Goal: Task Accomplishment & Management: Use online tool/utility

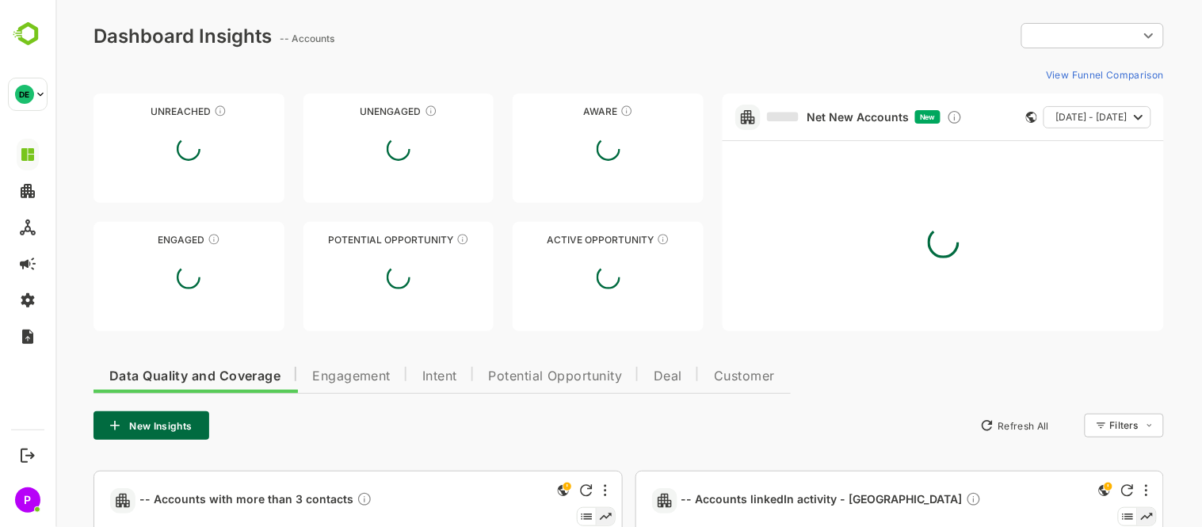
type input "**********"
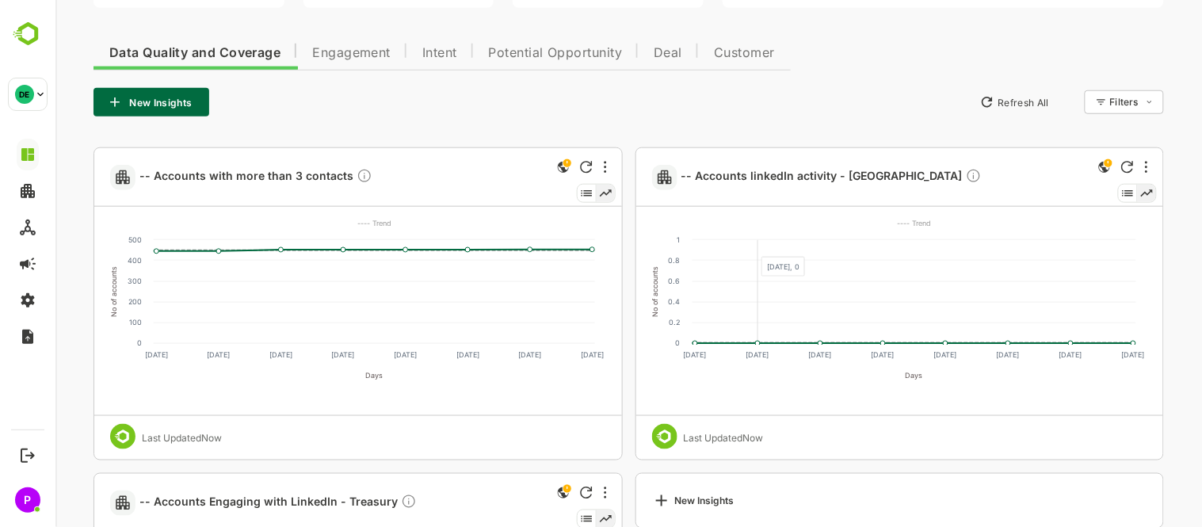
scroll to position [322, 0]
click at [151, 104] on button "New Insights" at bounding box center [151, 103] width 116 height 29
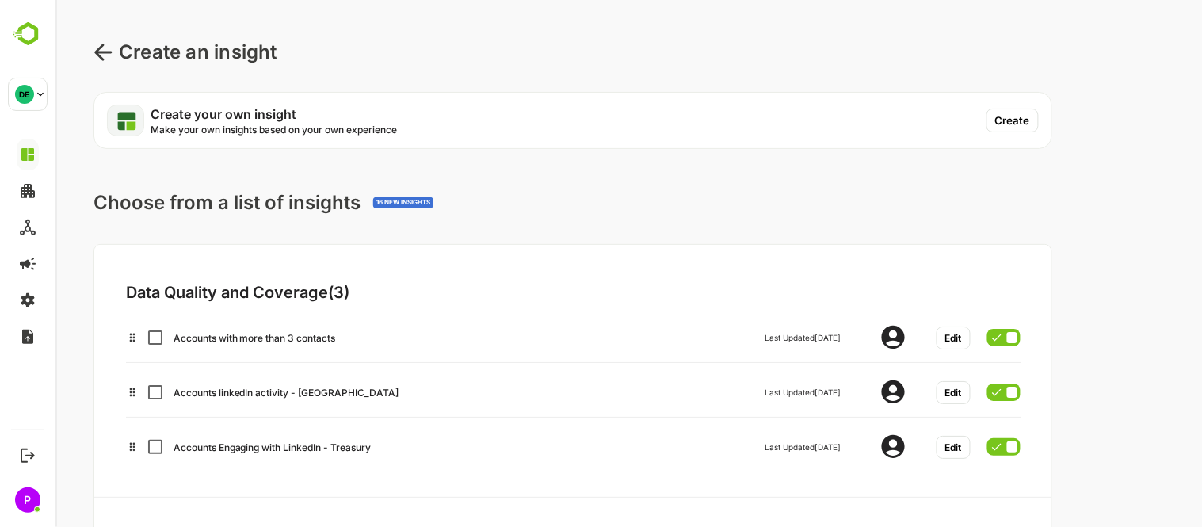
click at [1022, 113] on button "Create" at bounding box center [1012, 121] width 52 height 24
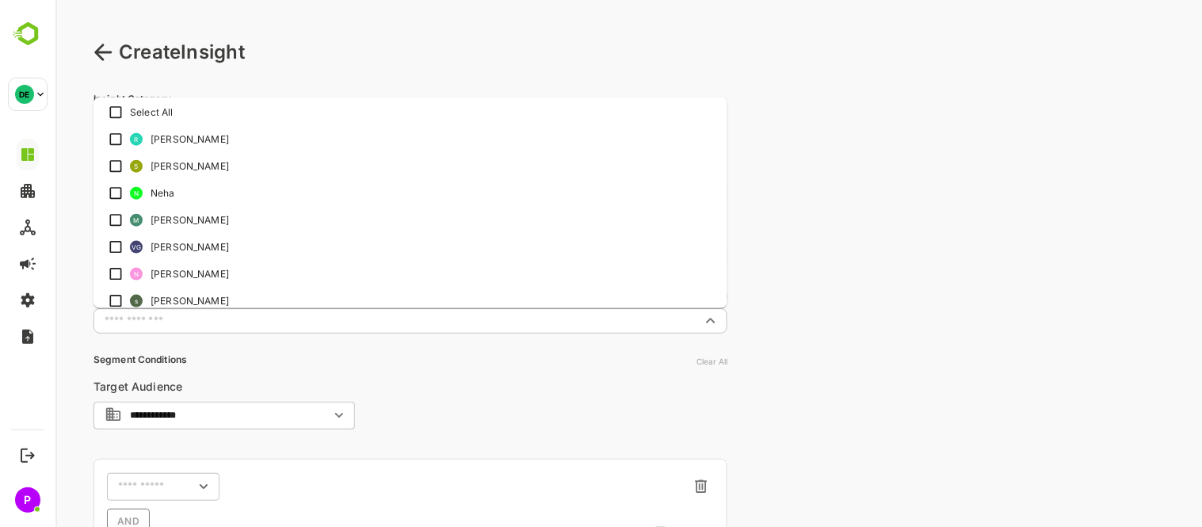
click at [249, 318] on input "text" at bounding box center [396, 321] width 598 height 16
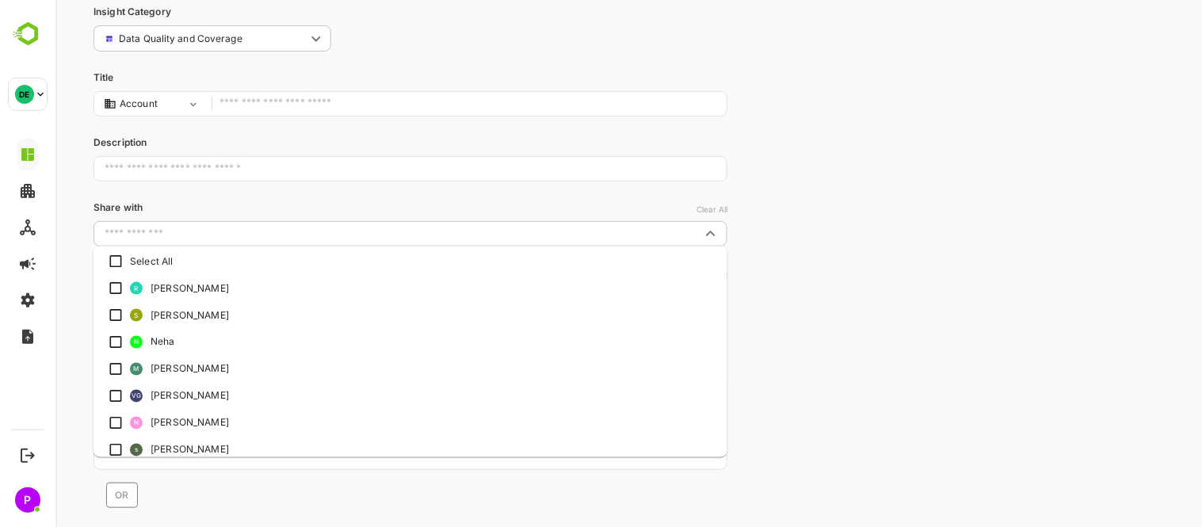
scroll to position [88, 0]
click at [780, 317] on div "**********" at bounding box center [628, 299] width 1146 height 775
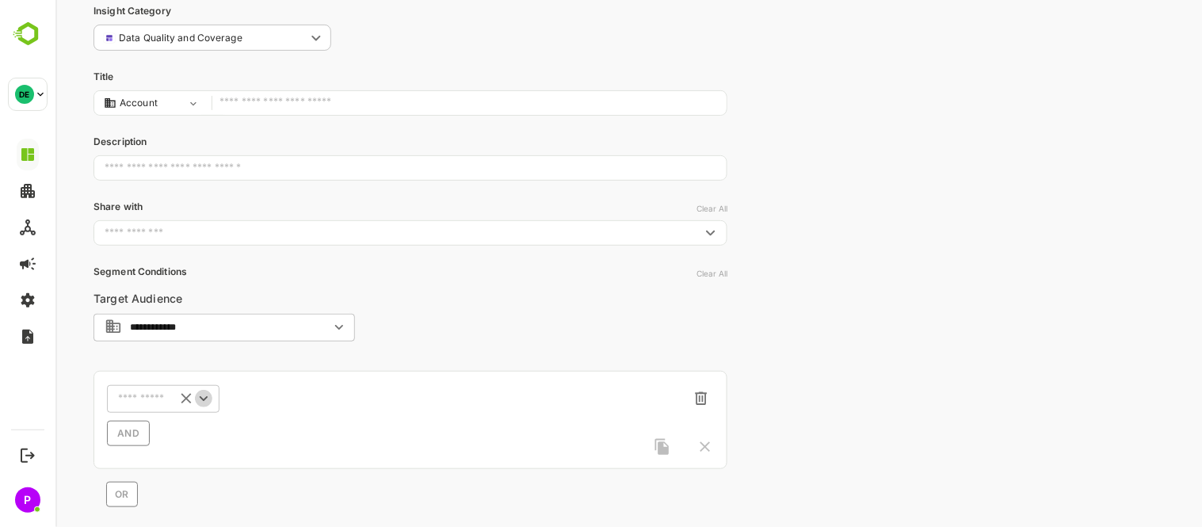
click at [204, 394] on icon "Open" at bounding box center [202, 398] width 17 height 17
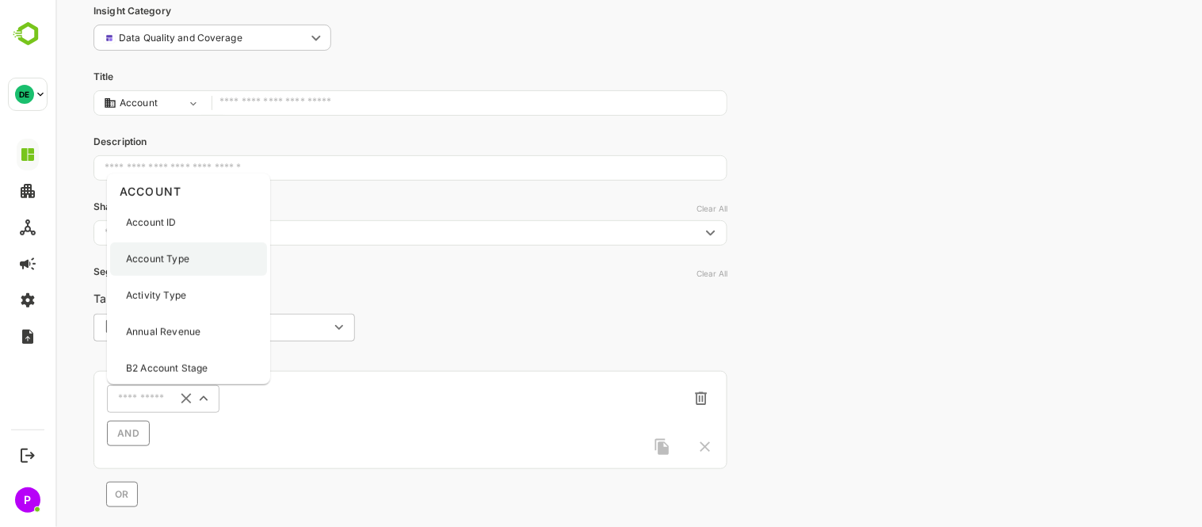
click at [187, 248] on div "Account Type" at bounding box center [187, 258] width 157 height 33
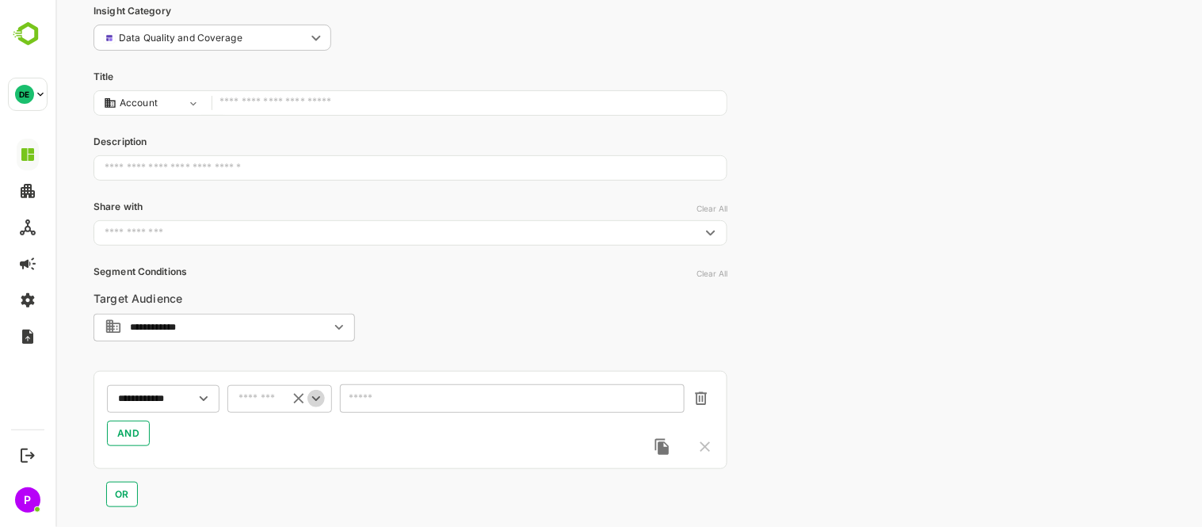
click at [310, 399] on icon "Open" at bounding box center [315, 398] width 17 height 17
click at [279, 432] on li "includes" at bounding box center [279, 428] width 98 height 24
type input "********"
click at [665, 402] on icon "Open" at bounding box center [669, 399] width 17 height 17
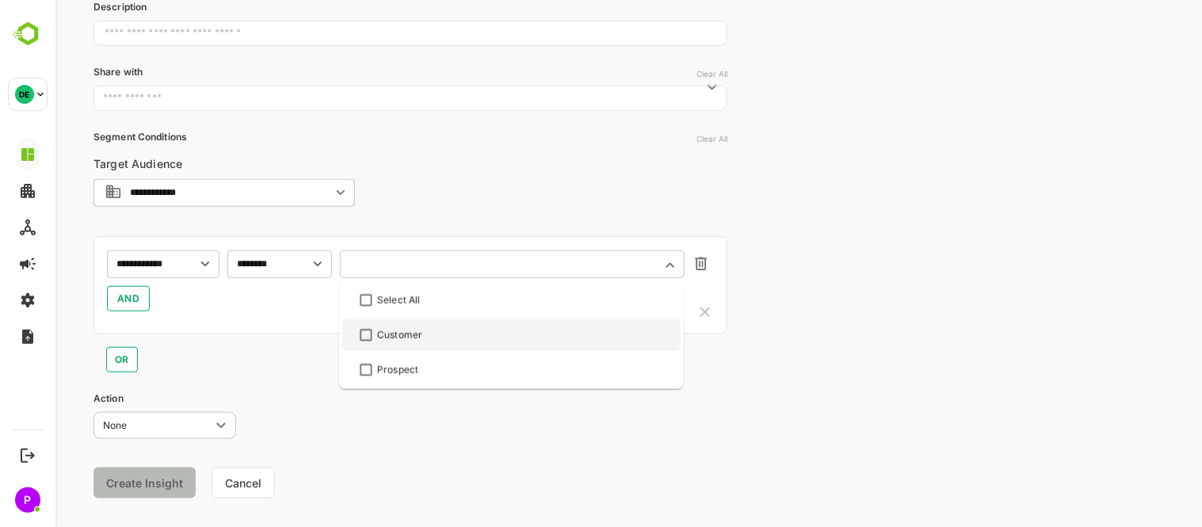
scroll to position [224, 0]
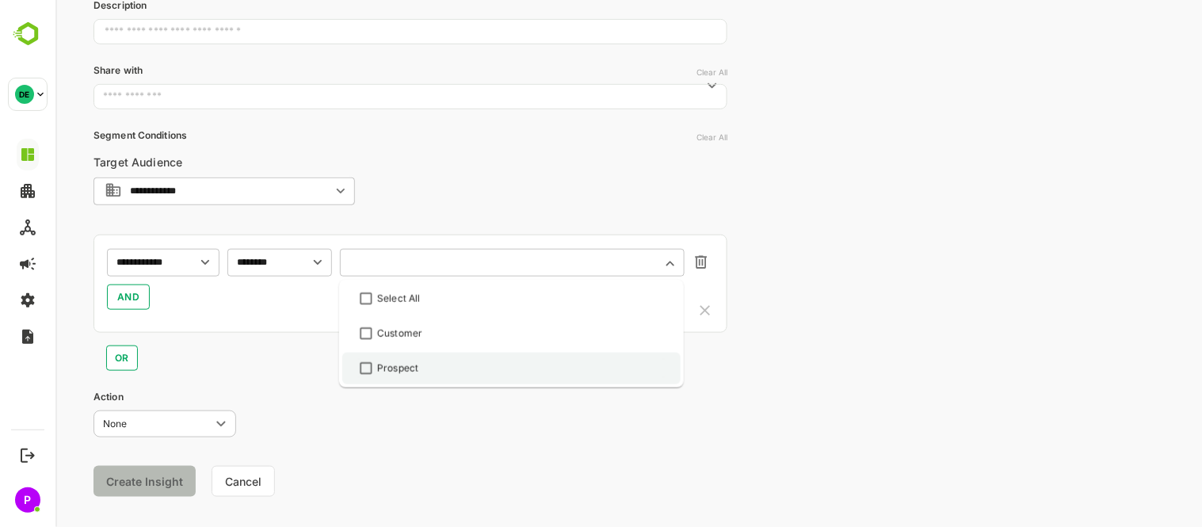
click at [448, 369] on div "Prospect" at bounding box center [511, 368] width 310 height 19
click at [128, 296] on span "AND" at bounding box center [127, 297] width 23 height 19
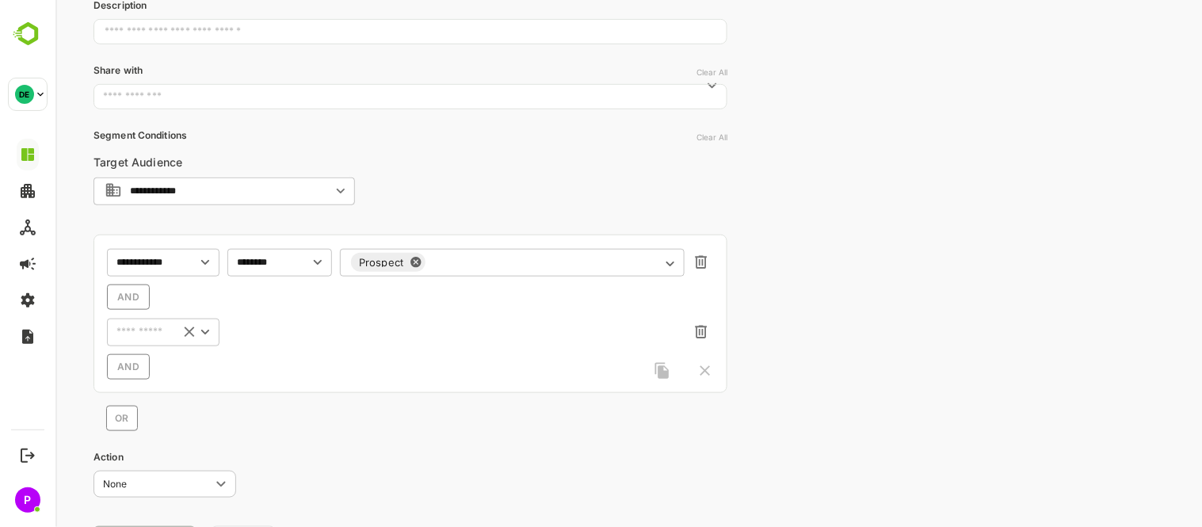
click at [200, 331] on icon "Open" at bounding box center [204, 331] width 17 height 17
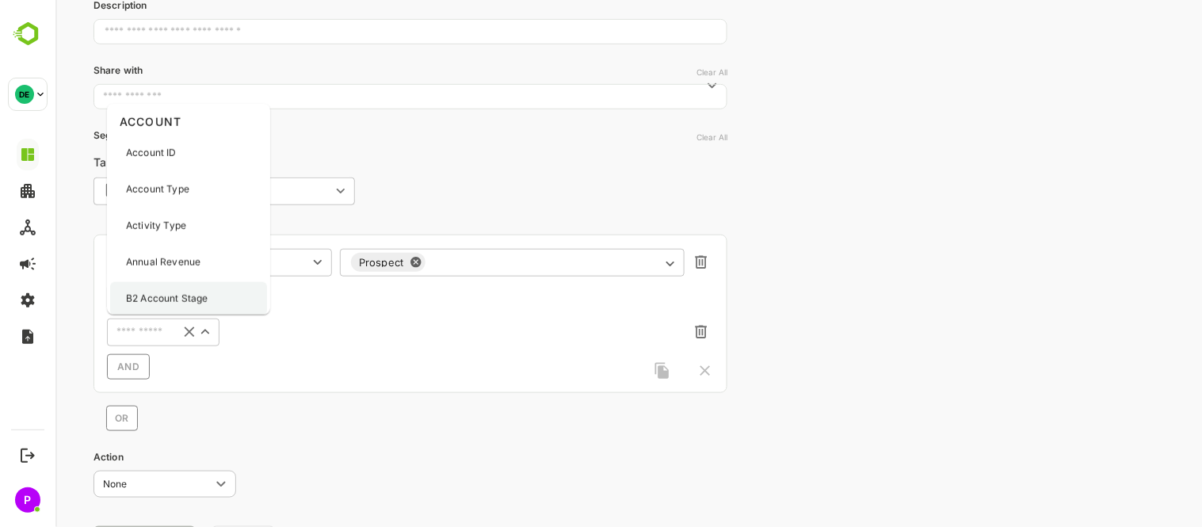
click at [183, 298] on p "B2 Account Stage" at bounding box center [166, 299] width 82 height 14
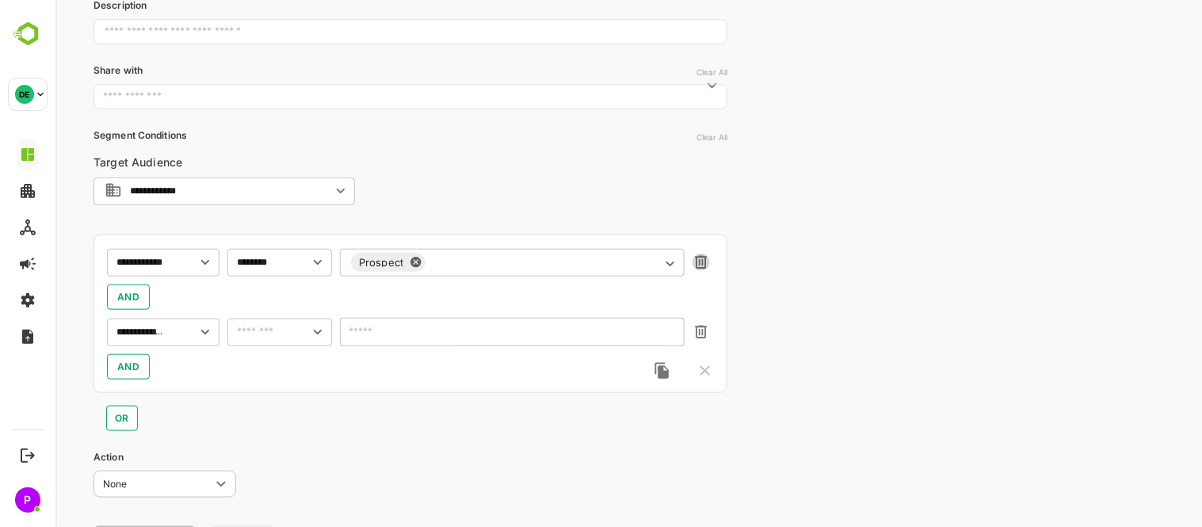
click at [698, 264] on icon "button" at bounding box center [701, 262] width 12 height 13
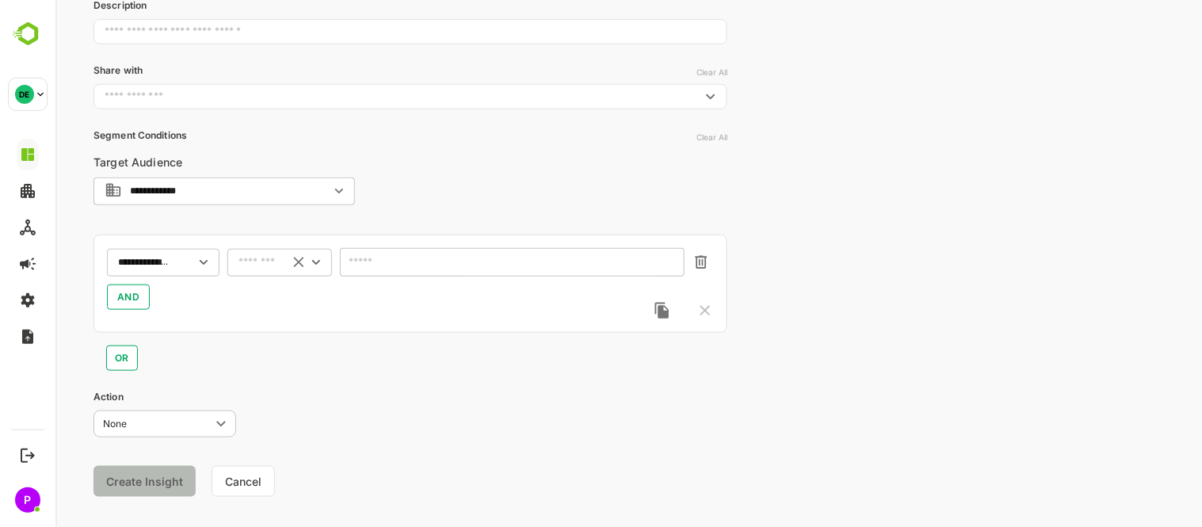
click at [318, 255] on icon "Open" at bounding box center [315, 262] width 17 height 17
click at [282, 288] on li "includes" at bounding box center [279, 292] width 98 height 24
type input "********"
click at [668, 257] on icon "Open" at bounding box center [669, 263] width 17 height 17
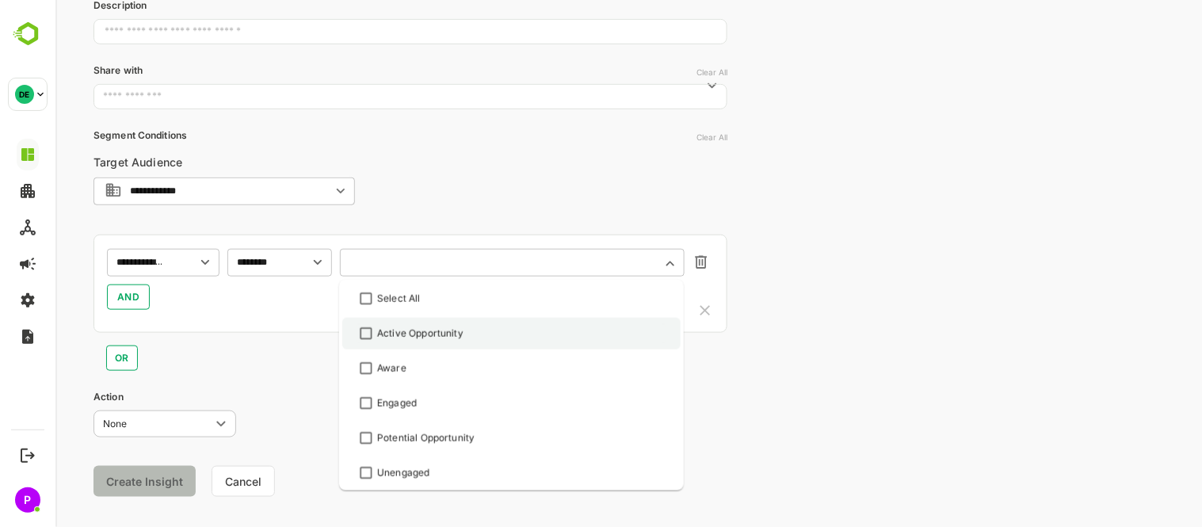
click at [467, 334] on div "Active Opportunity" at bounding box center [511, 333] width 310 height 19
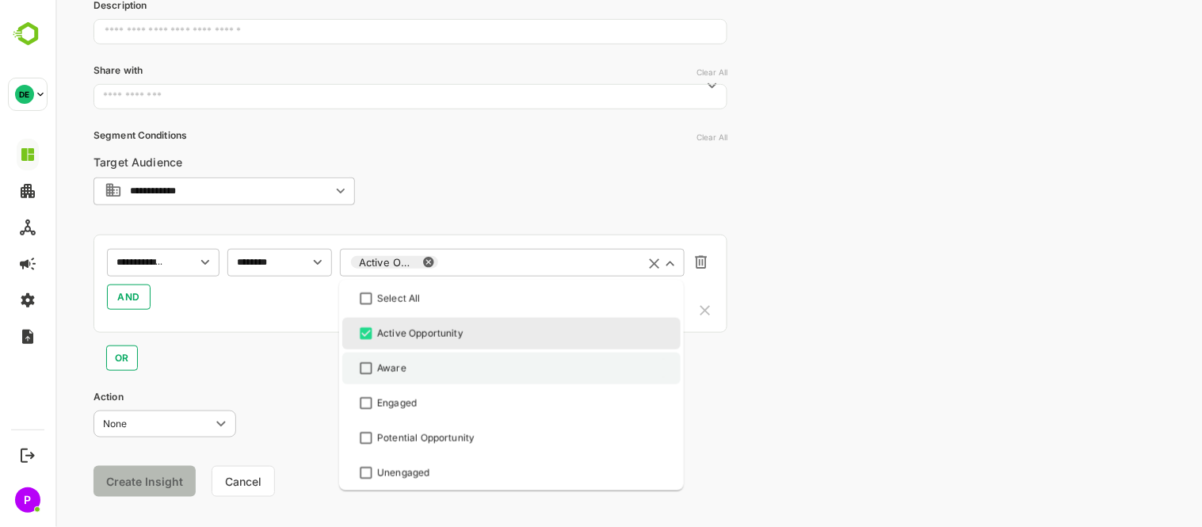
click at [441, 367] on div "Aware" at bounding box center [511, 368] width 310 height 19
click at [407, 330] on div "Active Opportunity" at bounding box center [419, 333] width 86 height 14
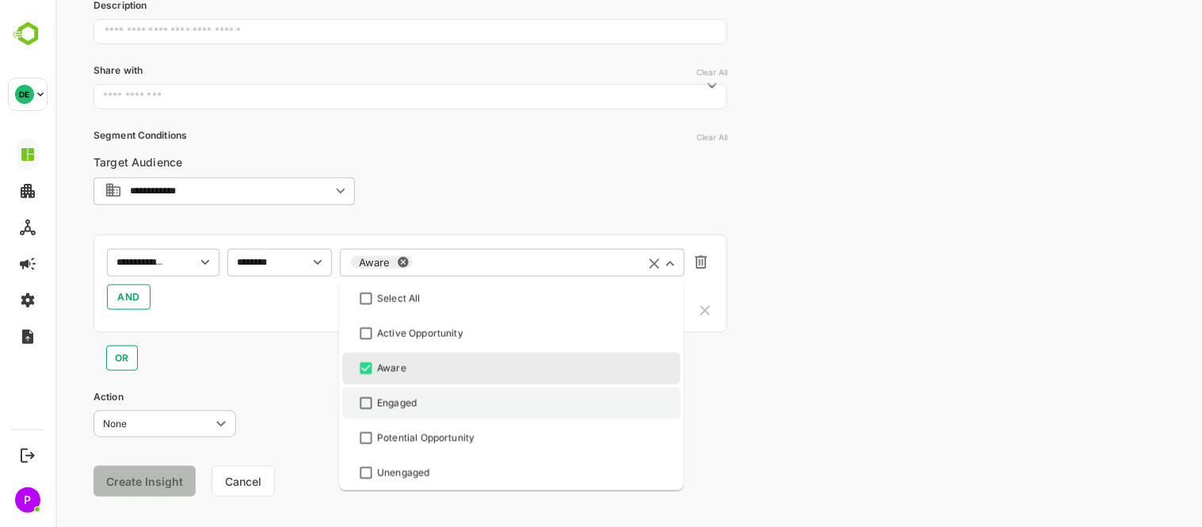
click at [417, 409] on div "Engaged" at bounding box center [511, 403] width 310 height 19
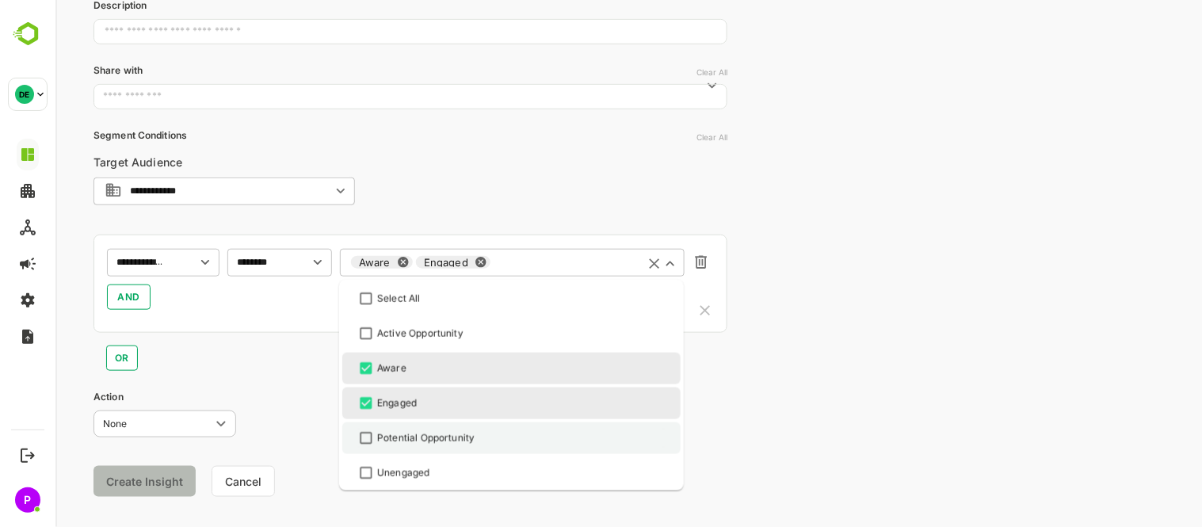
click at [446, 446] on div "Potential Opportunity" at bounding box center [511, 438] width 310 height 19
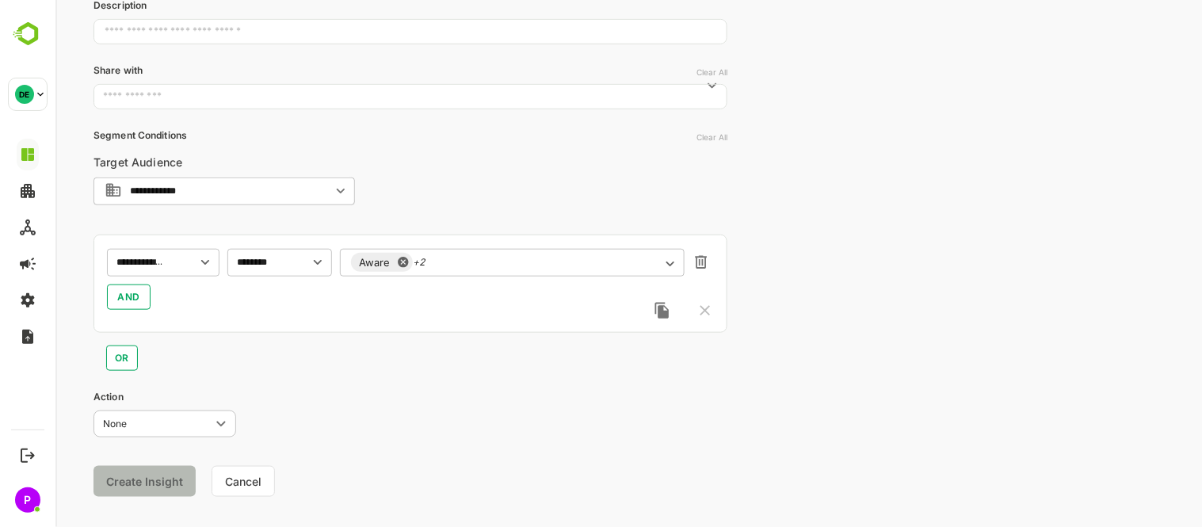
click at [849, 363] on div "**********" at bounding box center [628, 163] width 1146 height 775
click at [122, 296] on span "AND" at bounding box center [127, 297] width 23 height 19
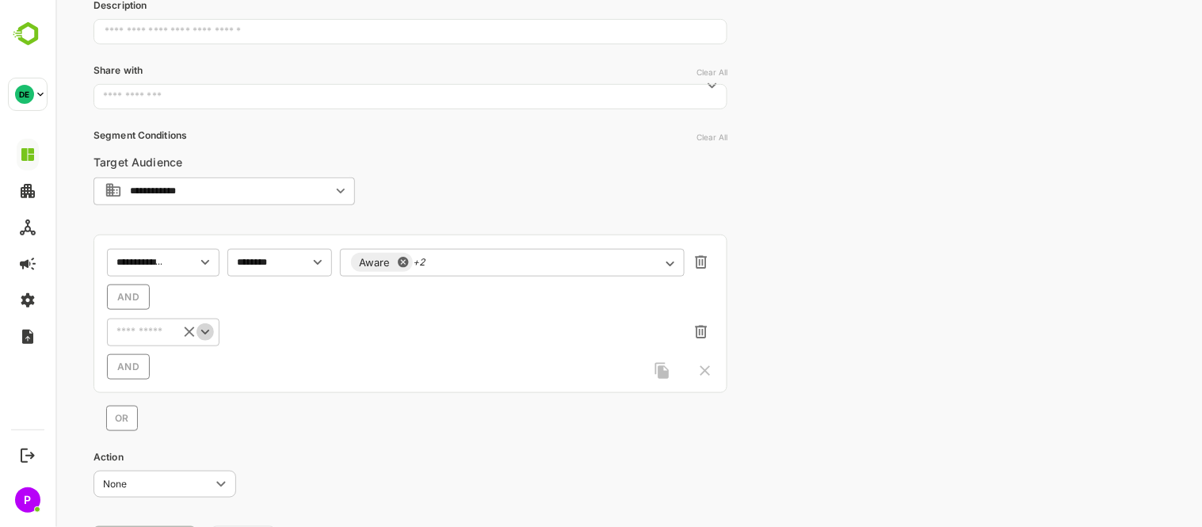
click at [205, 333] on icon "Open" at bounding box center [204, 332] width 8 height 5
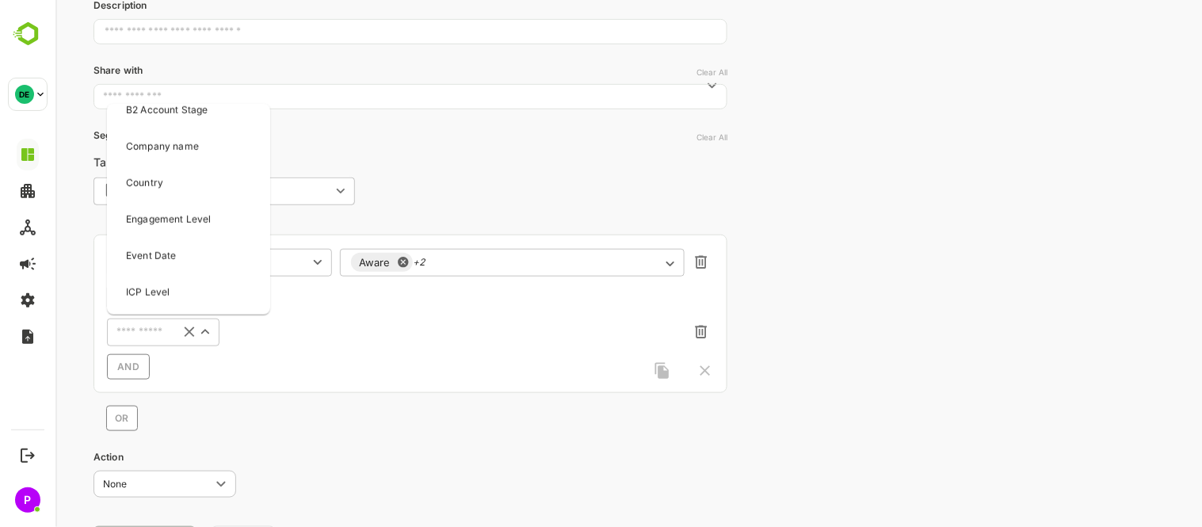
scroll to position [191, 0]
click at [193, 224] on div "Engagement Level" at bounding box center [187, 216] width 157 height 33
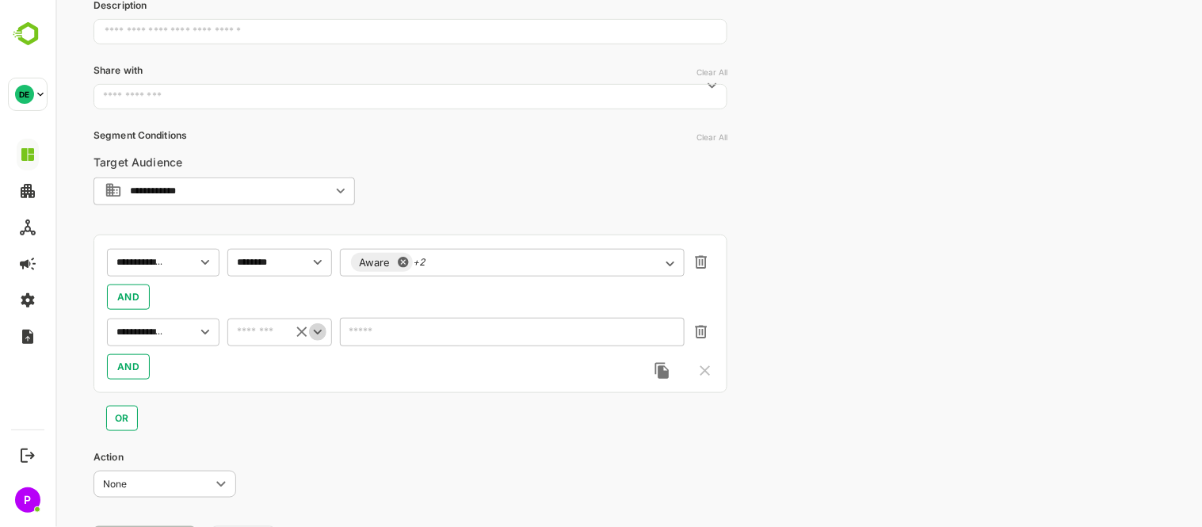
click at [314, 326] on icon "Open" at bounding box center [316, 331] width 17 height 17
click at [286, 371] on li "includes" at bounding box center [279, 365] width 98 height 24
type input "********"
click at [669, 330] on icon "Open" at bounding box center [669, 333] width 17 height 17
click at [453, 242] on ul "Select All HIGH LOW MEDIUM VERY HIGH" at bounding box center [510, 225] width 345 height 177
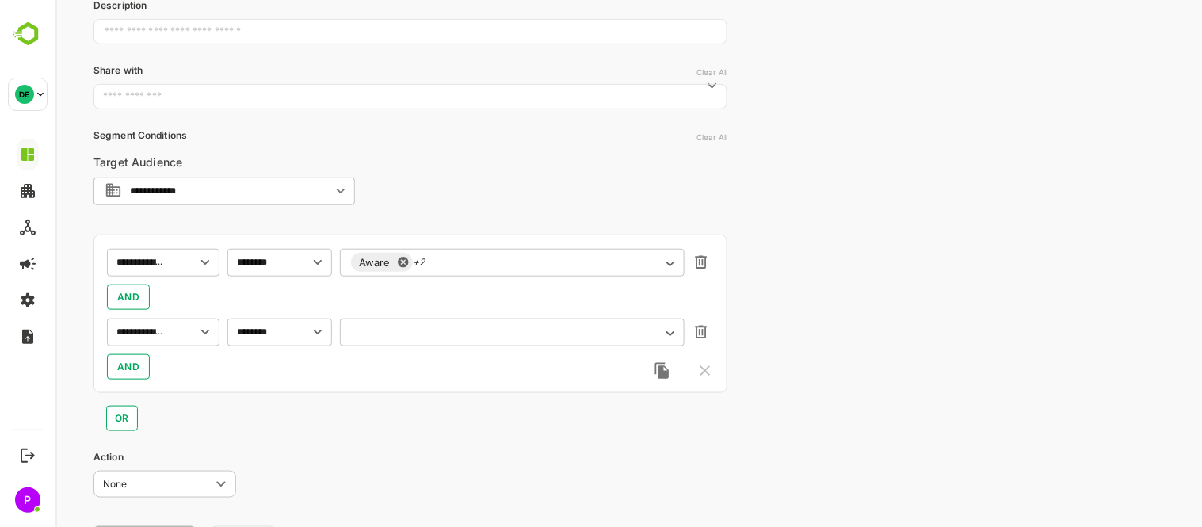
click at [468, 334] on input "text" at bounding box center [501, 332] width 303 height 12
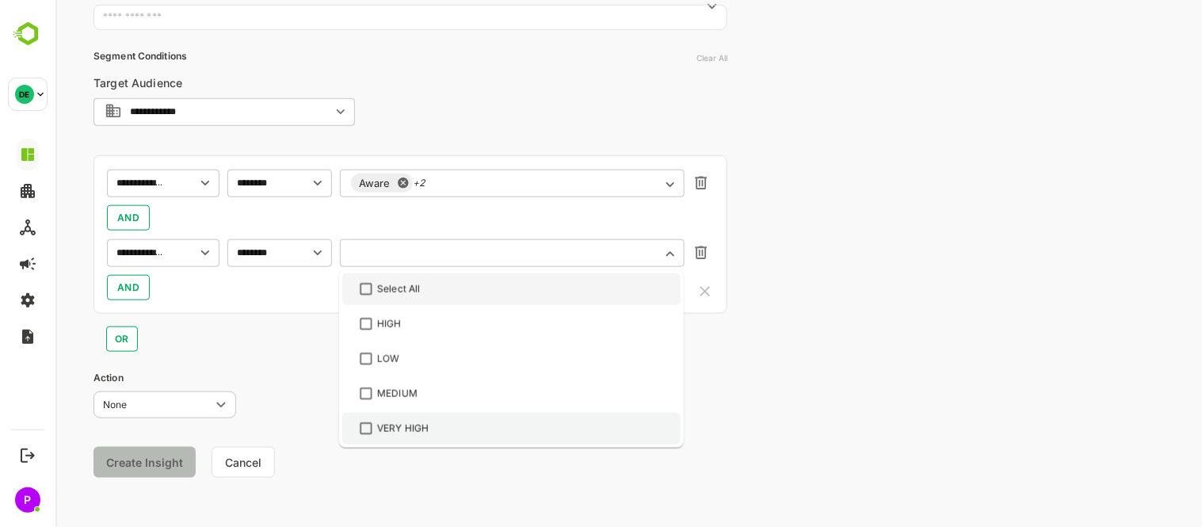
scroll to position [306, 0]
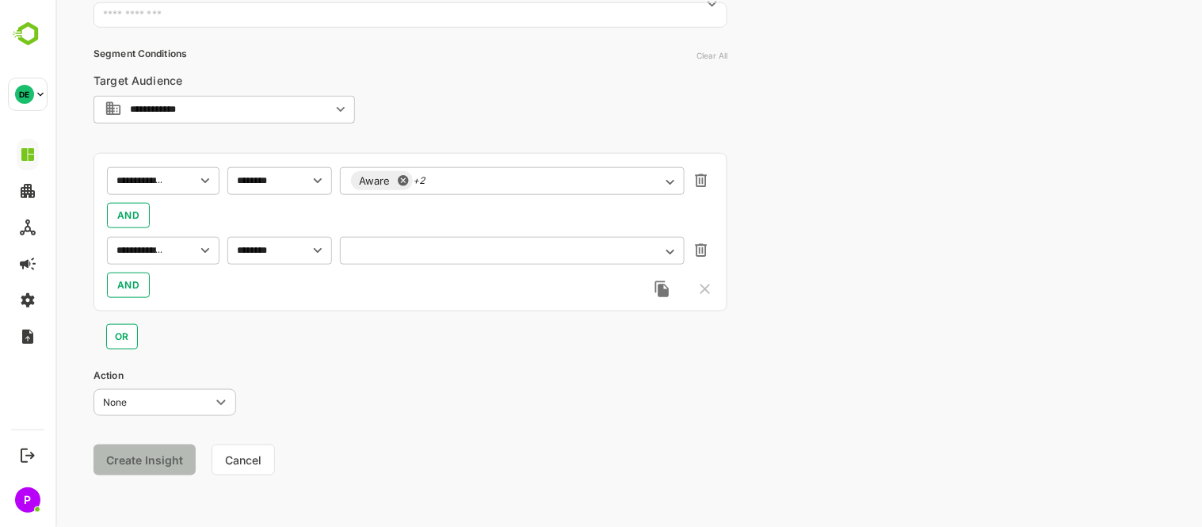
click at [674, 250] on icon "Open" at bounding box center [669, 251] width 17 height 17
click at [441, 312] on div "HIGH" at bounding box center [511, 321] width 310 height 19
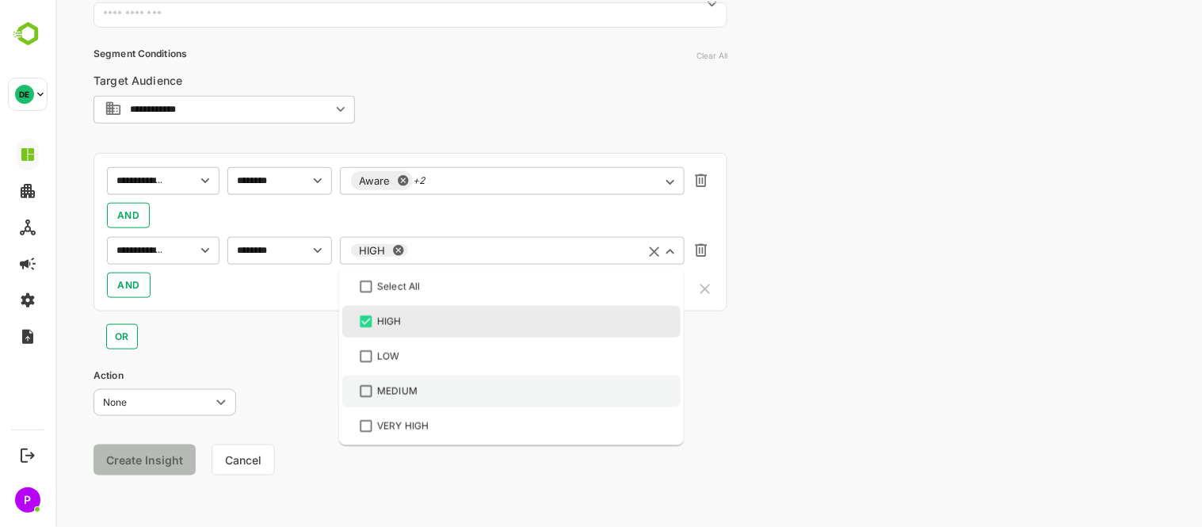
click at [435, 376] on li "MEDIUM" at bounding box center [510, 392] width 338 height 32
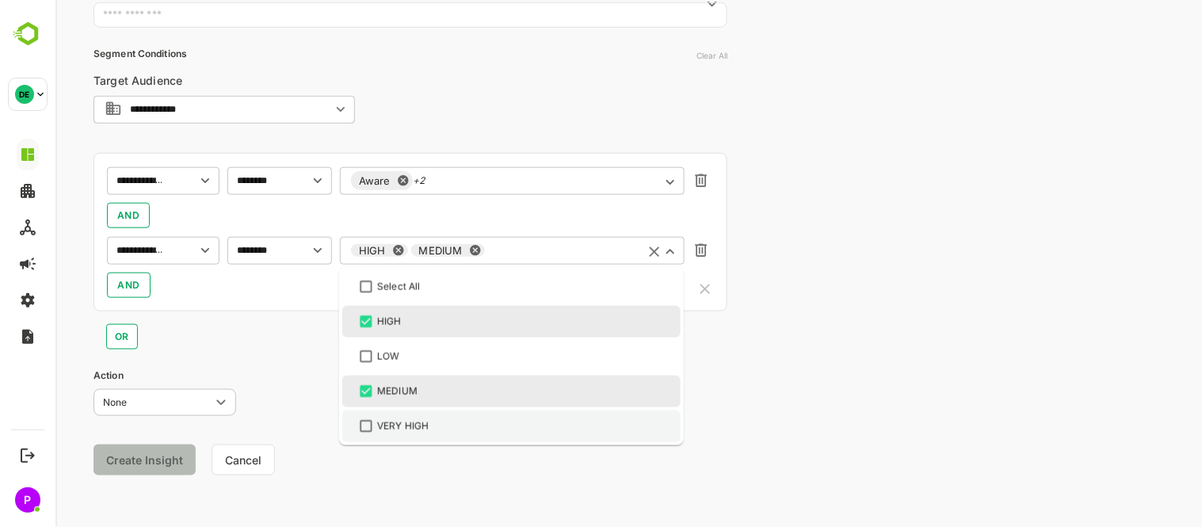
click at [463, 431] on div "VERY HIGH" at bounding box center [511, 426] width 310 height 19
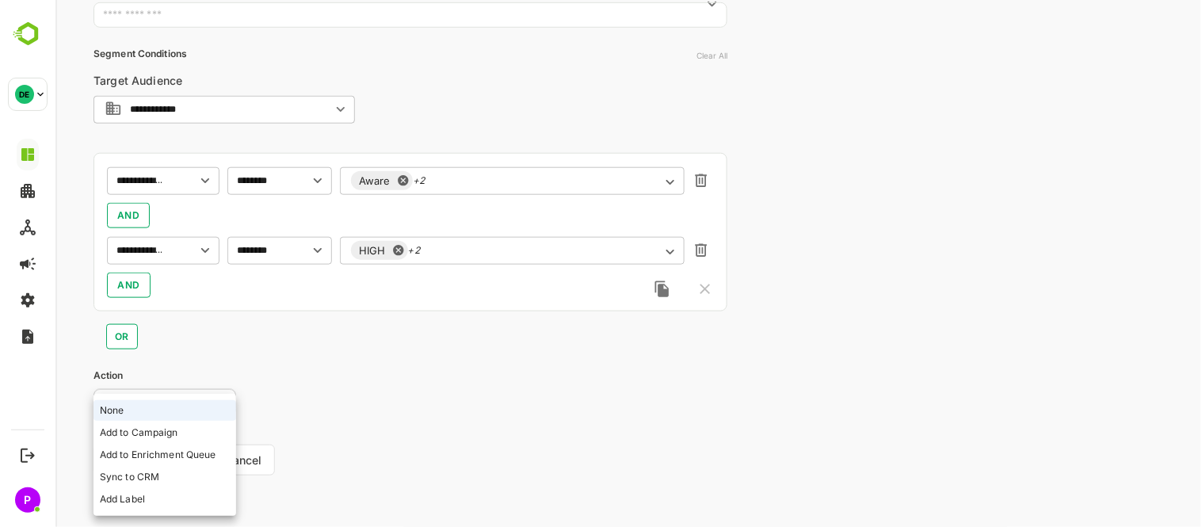
click at [191, 394] on body "**********" at bounding box center [628, 111] width 1146 height 835
click at [321, 410] on div at bounding box center [628, 263] width 1146 height 527
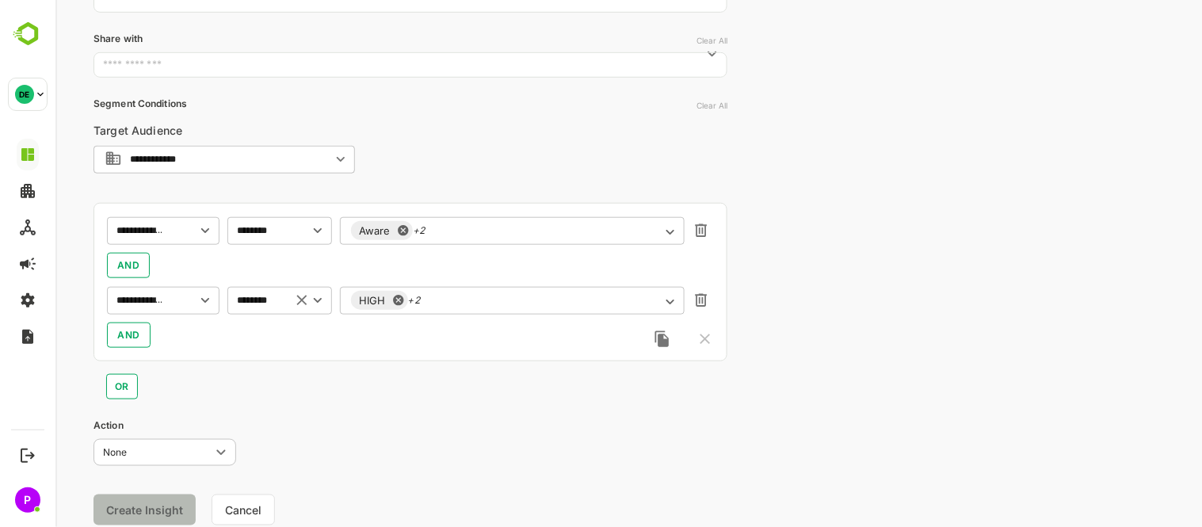
scroll to position [254, 0]
